Goal: Information Seeking & Learning: Learn about a topic

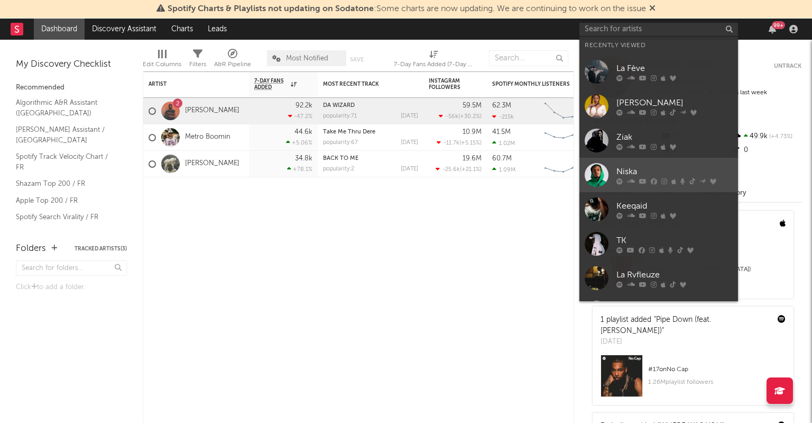
click at [634, 171] on div "Niska" at bounding box center [675, 171] width 116 height 13
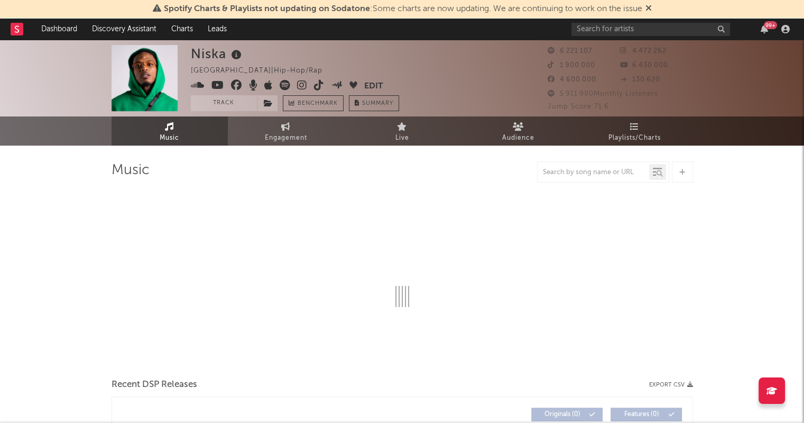
select select "6m"
